Goal: Task Accomplishment & Management: Use online tool/utility

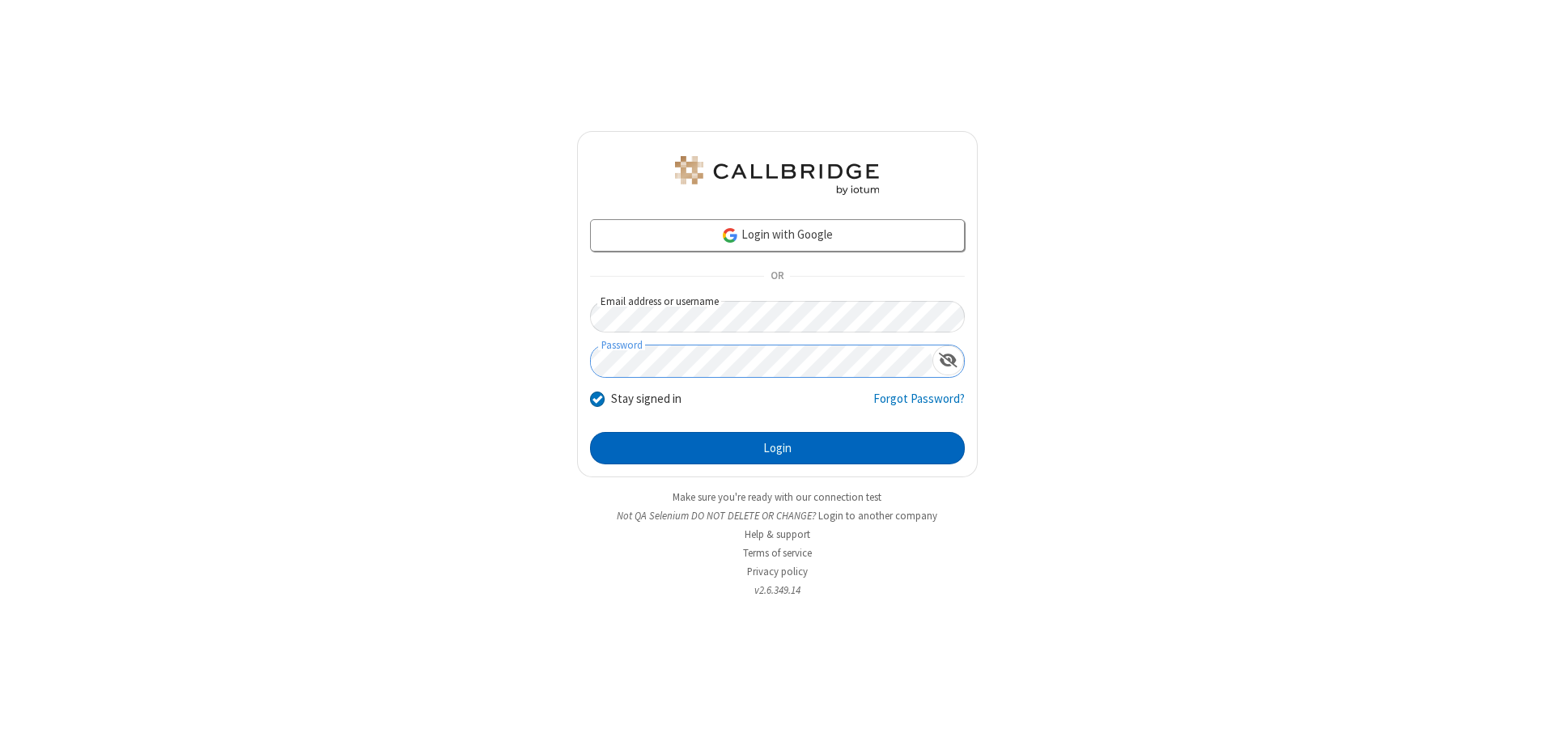
click at [777, 448] on button "Login" at bounding box center [777, 448] width 375 height 32
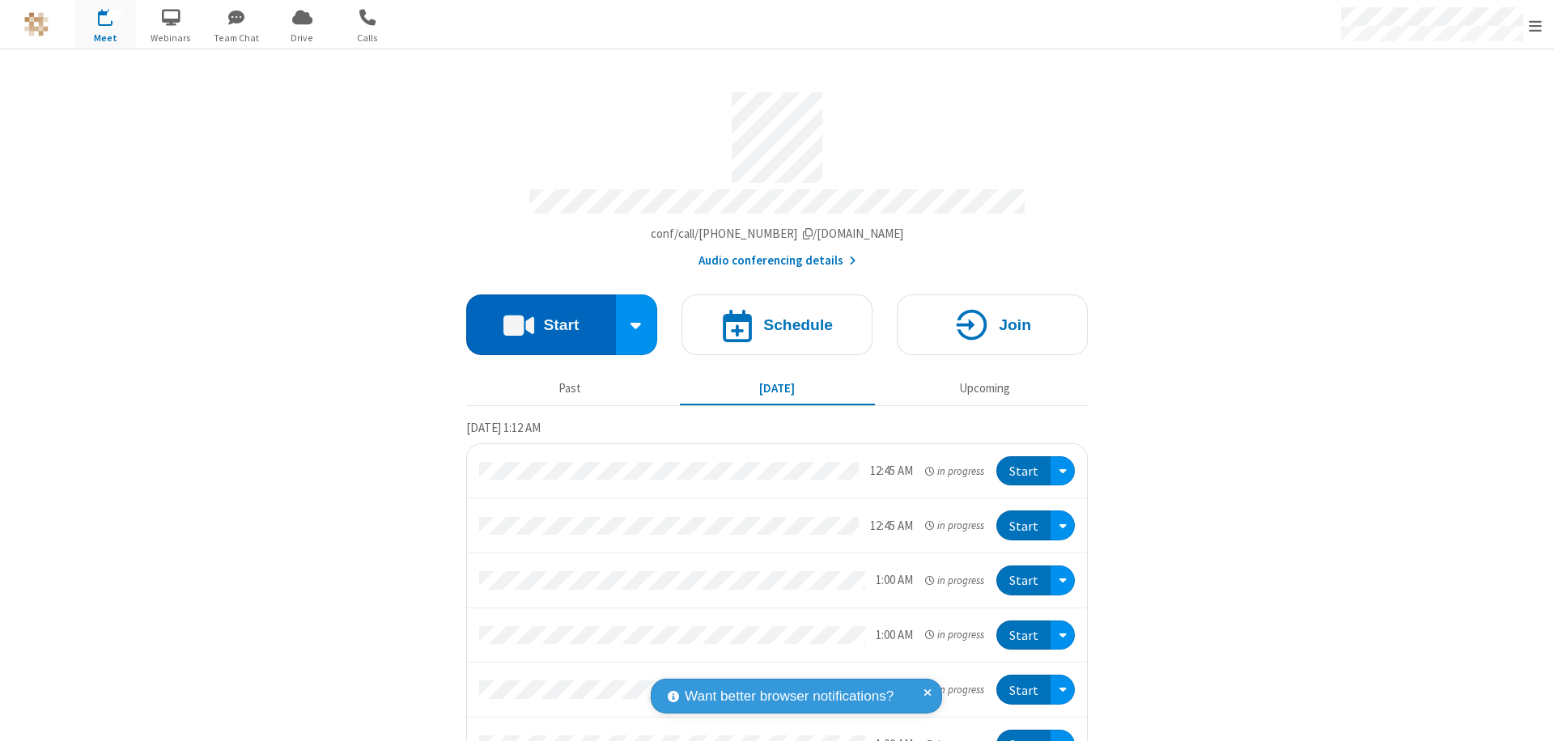
click at [534, 317] on button "Start" at bounding box center [541, 325] width 150 height 61
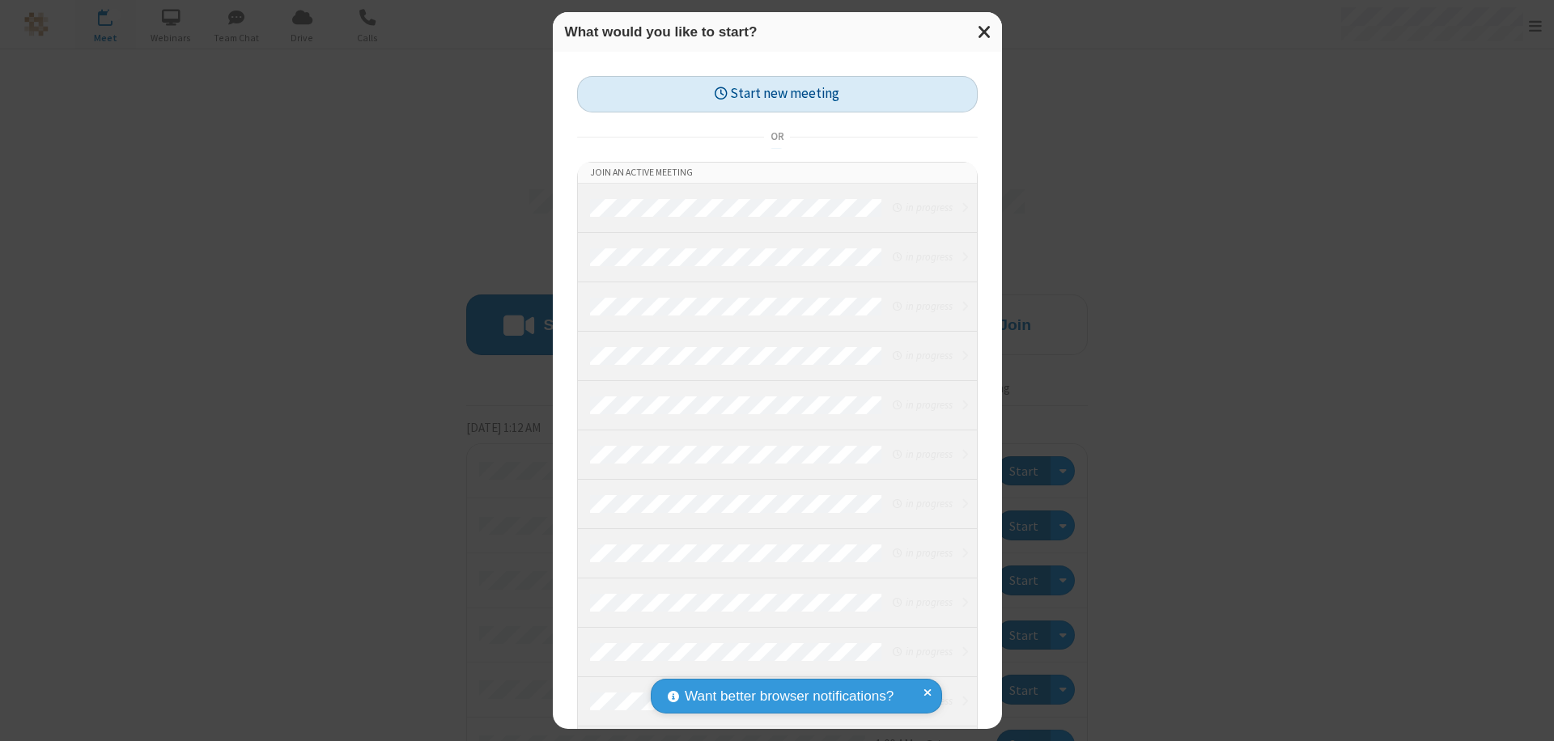
click at [777, 94] on button "Start new meeting" at bounding box center [777, 94] width 401 height 36
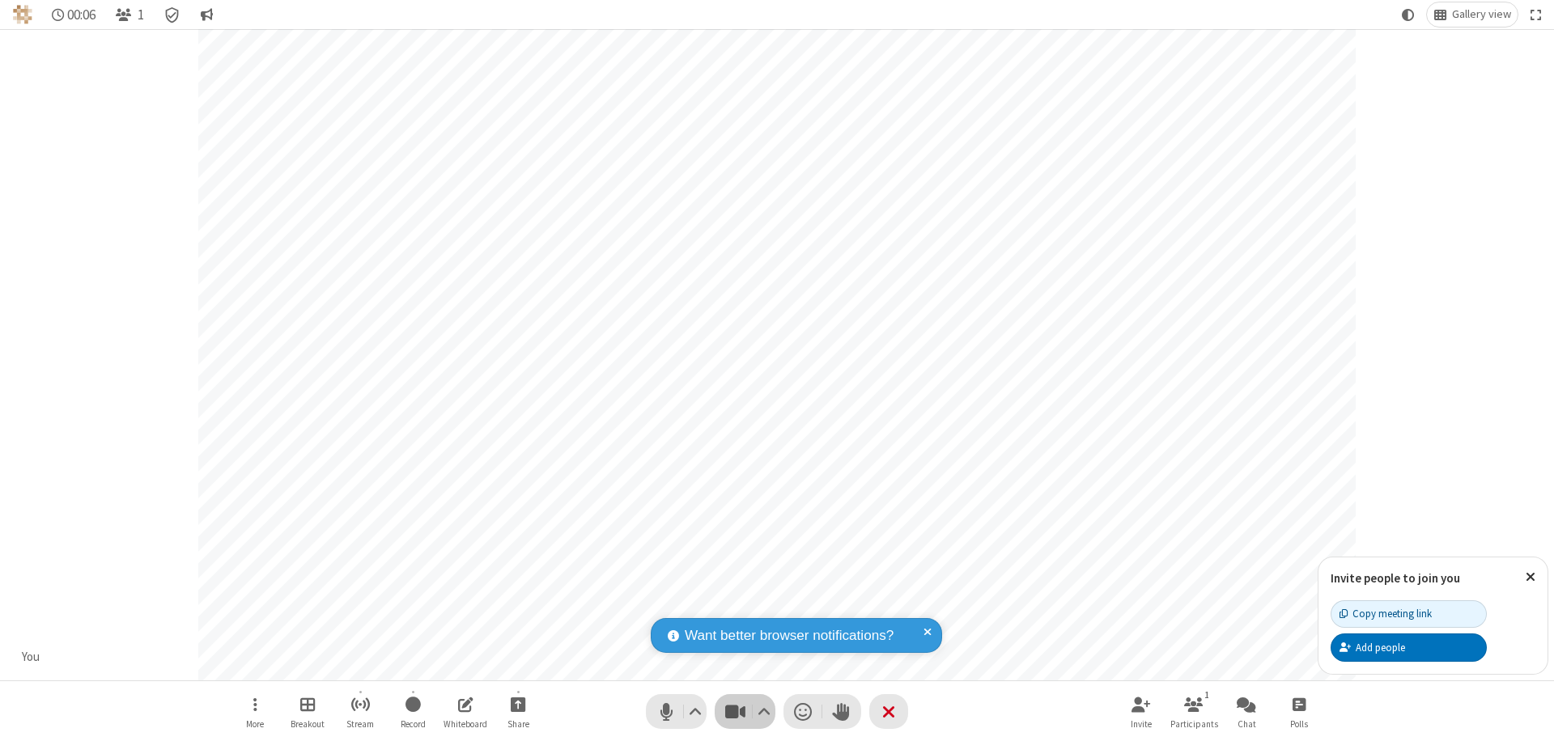
click at [735, 711] on span "Stop video (⌘+Shift+V)" at bounding box center [735, 711] width 24 height 23
click at [735, 711] on span "Start video (⌘+Shift+V)" at bounding box center [735, 711] width 24 height 23
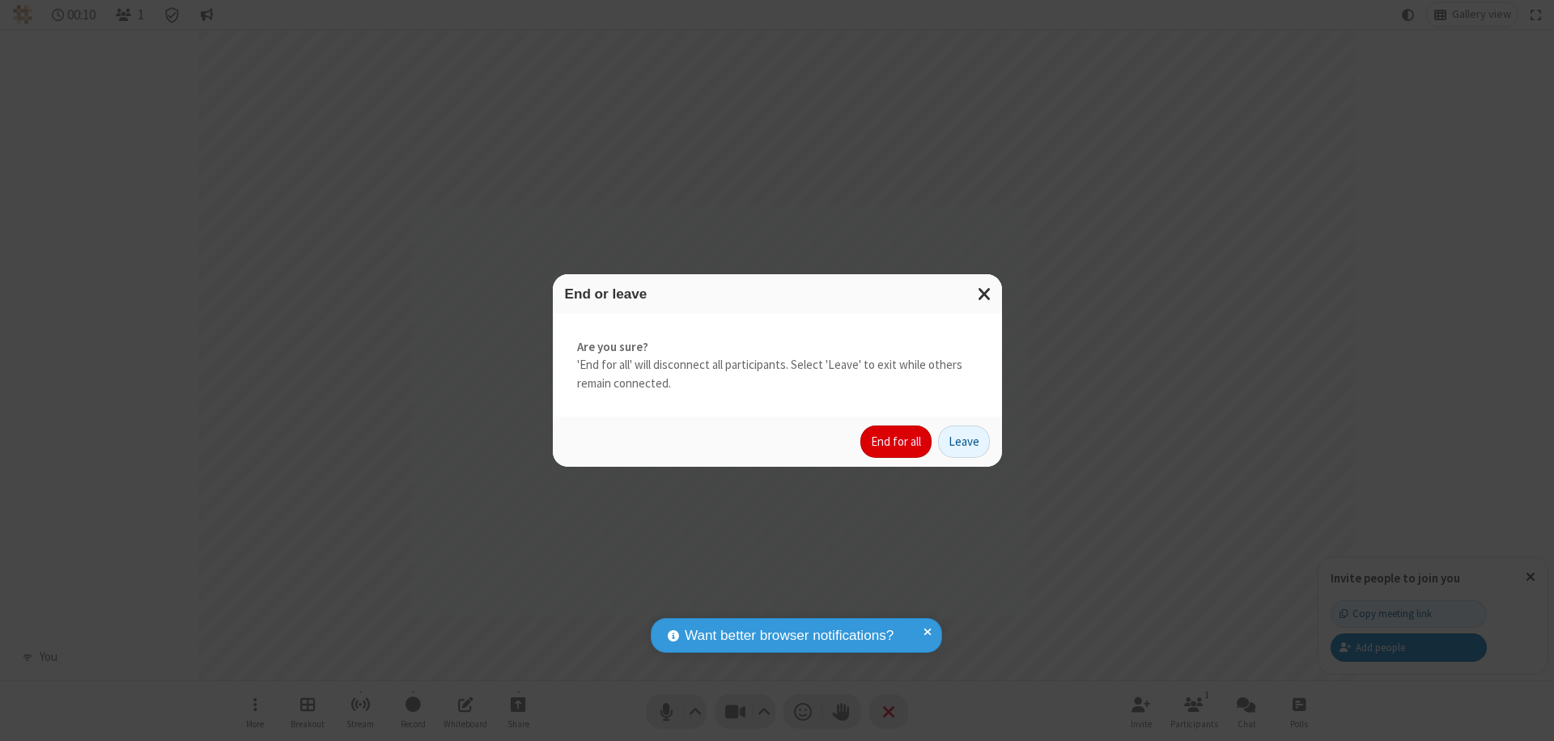
click at [897, 442] on button "End for all" at bounding box center [895, 442] width 71 height 32
